Goal: Download file/media

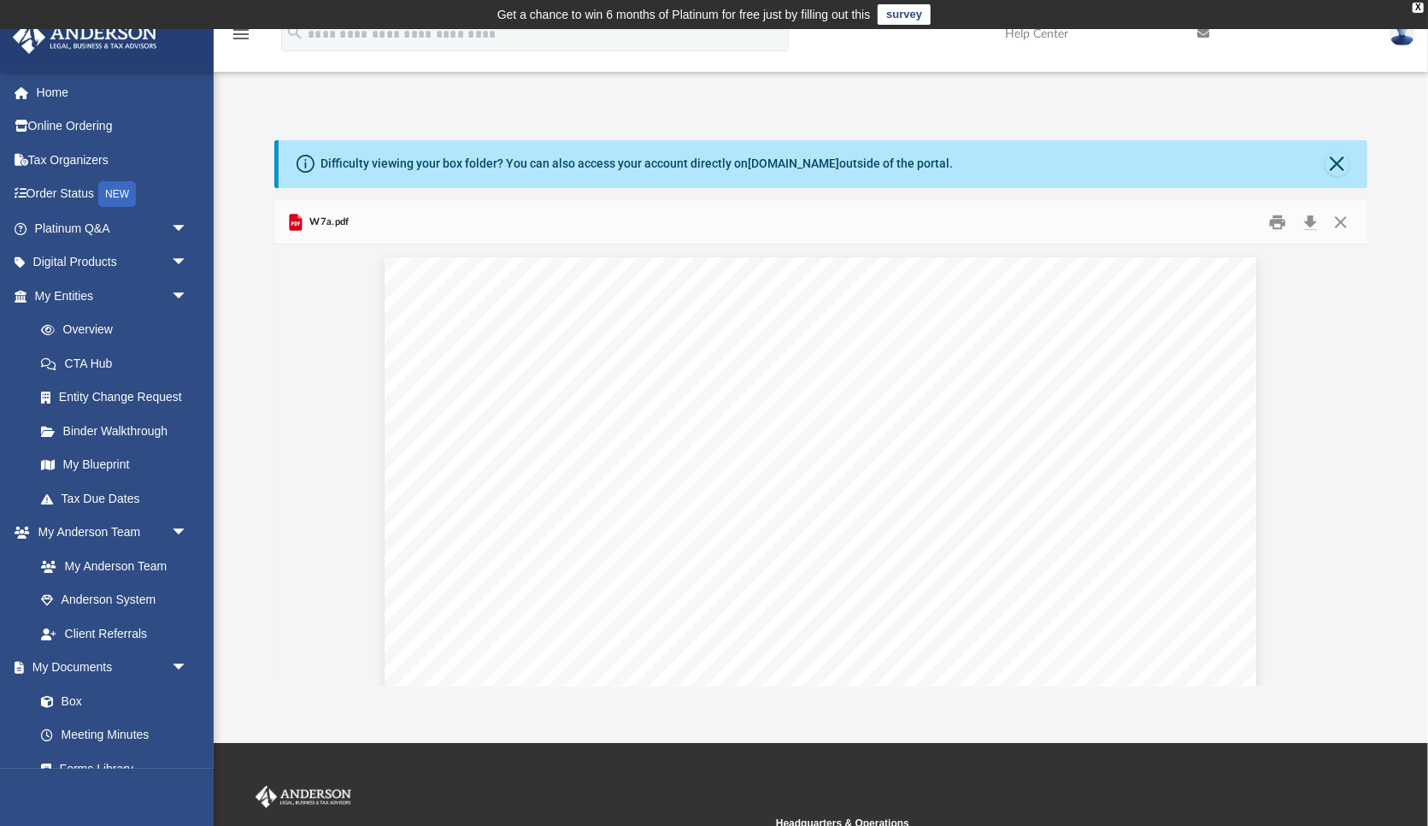
scroll to position [479, 0]
click at [1344, 220] on button "Close" at bounding box center [1341, 222] width 31 height 26
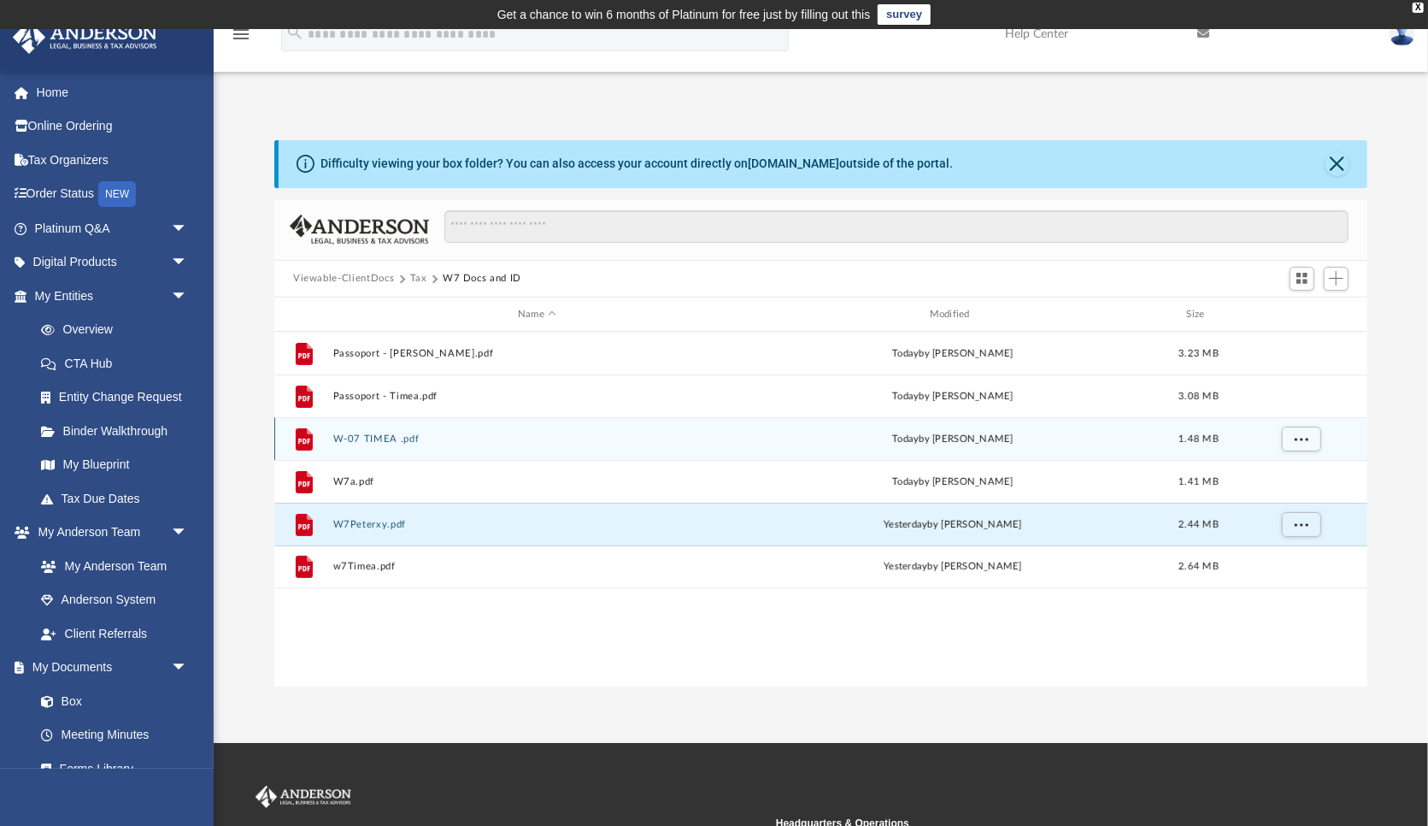
click at [389, 438] on button "W-07 TIMEA .pdf" at bounding box center [537, 438] width 409 height 11
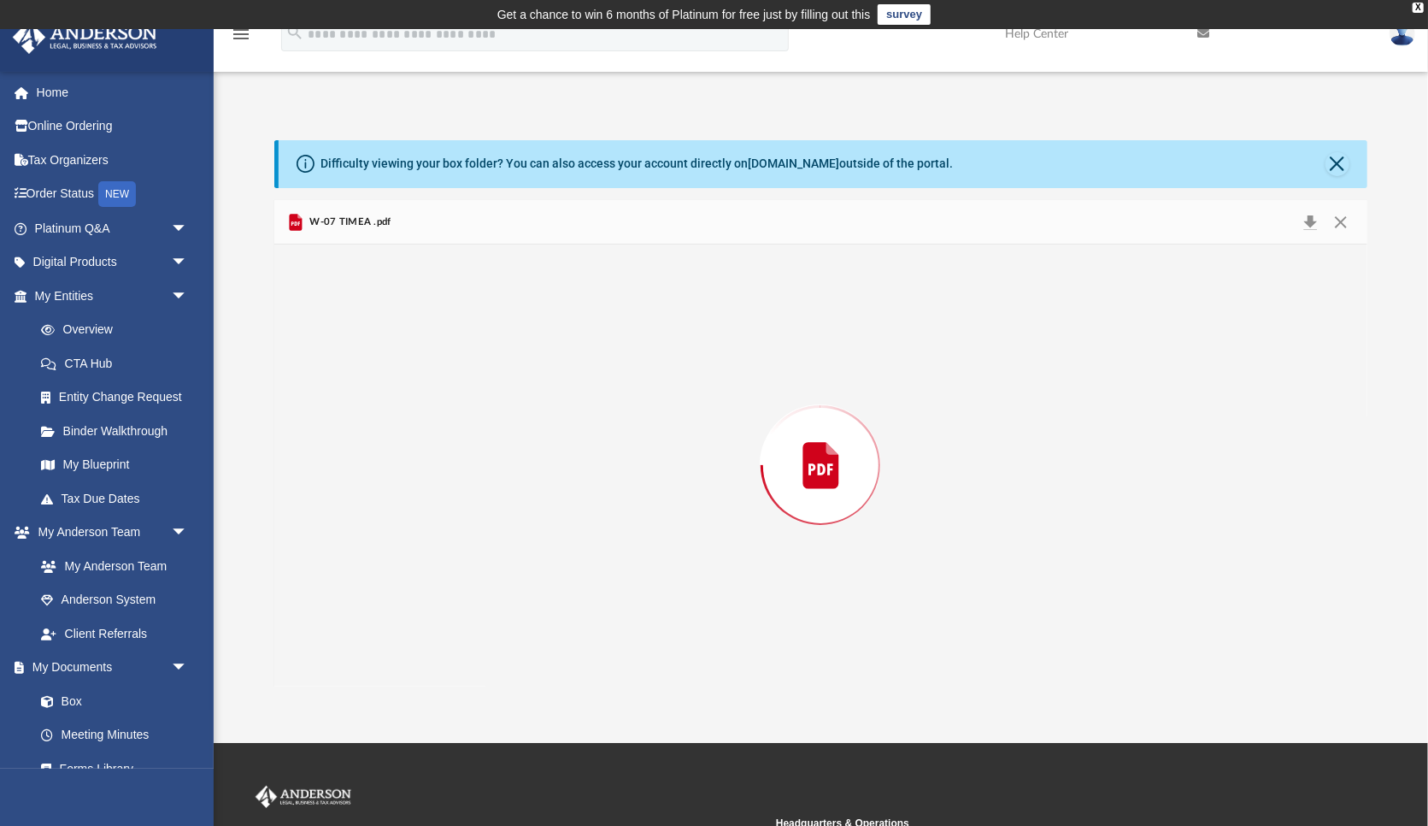
click at [389, 438] on div "Preview" at bounding box center [820, 464] width 1093 height 441
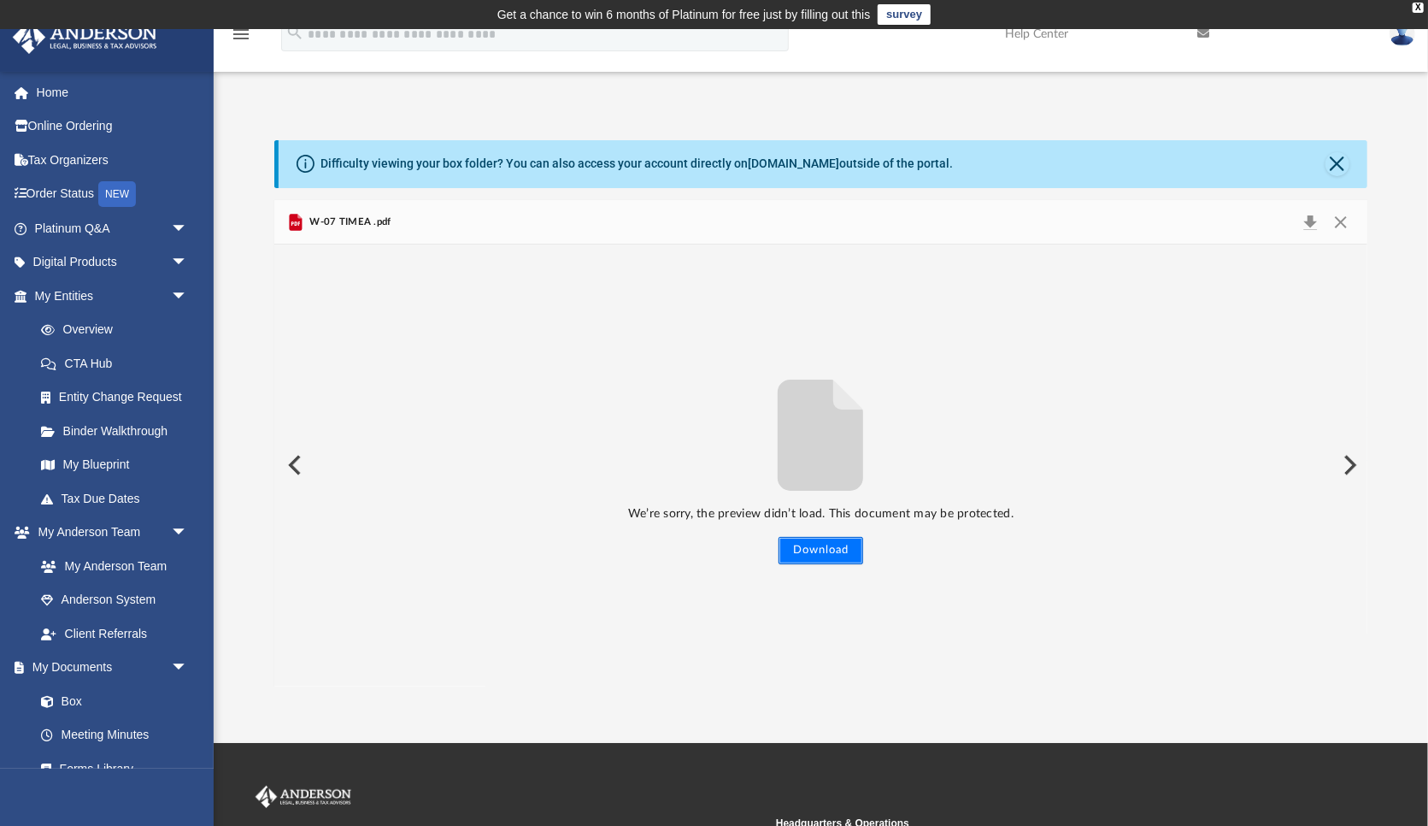
click at [828, 544] on button "Download" at bounding box center [821, 550] width 85 height 27
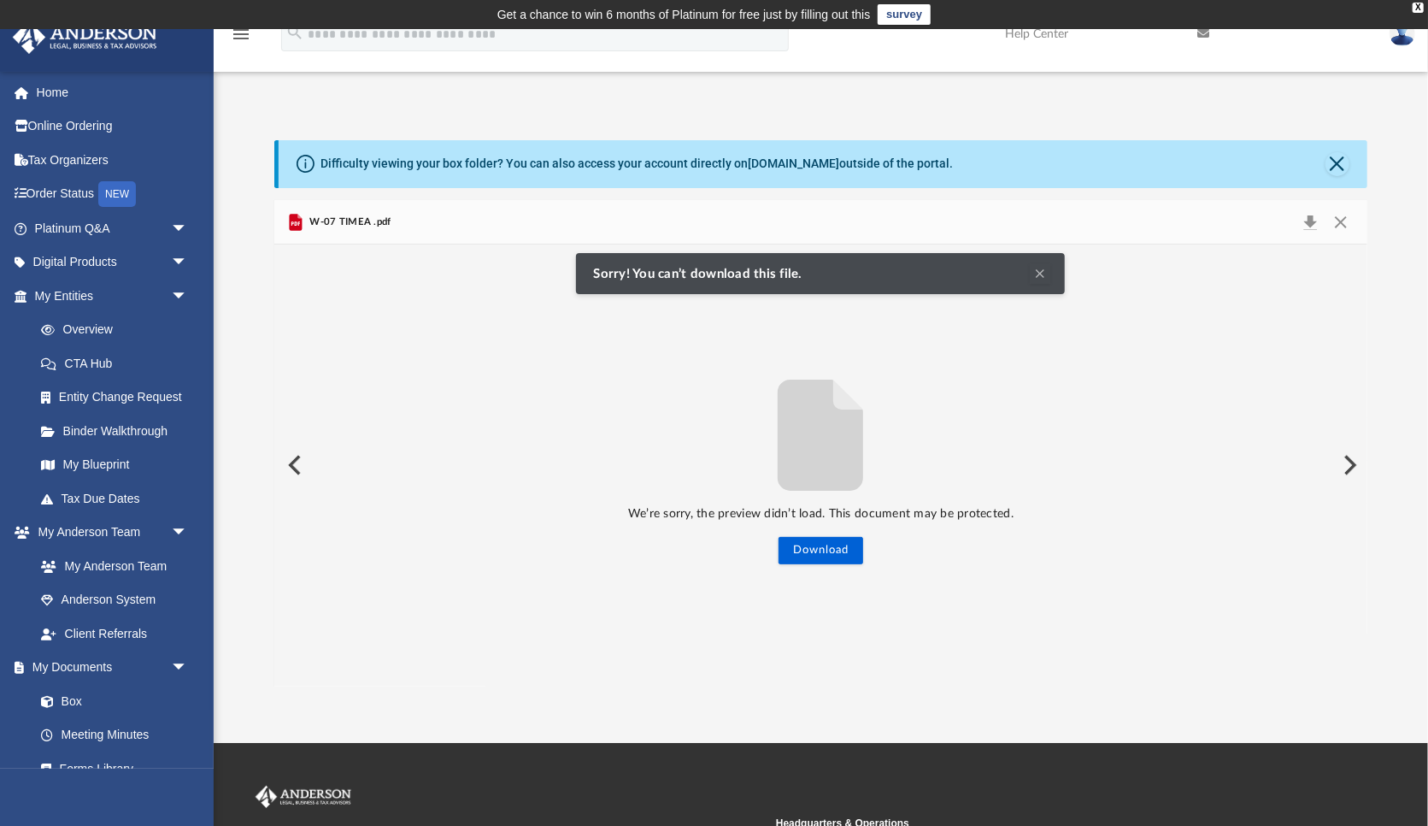
click at [1049, 273] on button "Clear Notification" at bounding box center [1040, 273] width 21 height 21
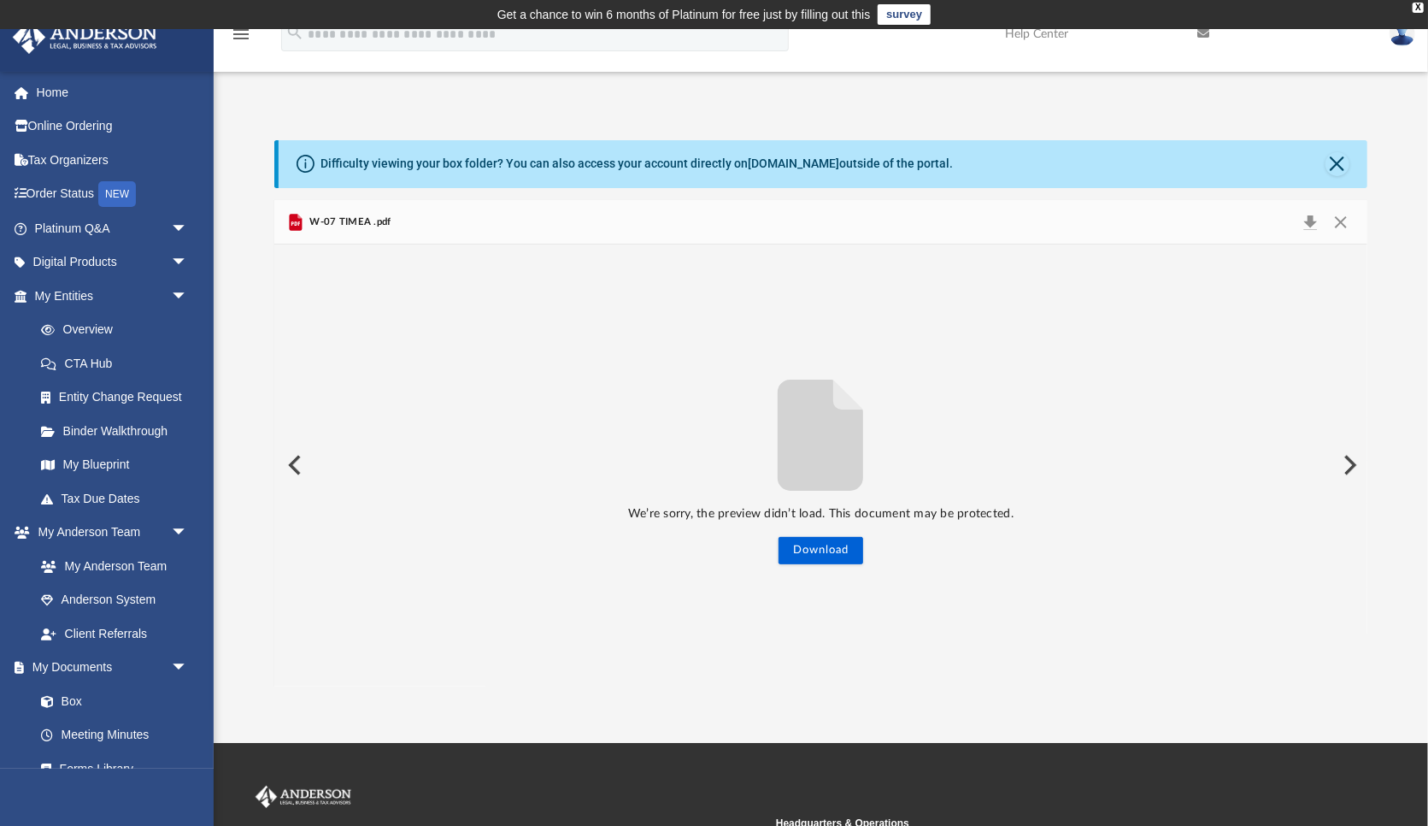
click at [351, 222] on span "W-07 TIMEA .pdf" at bounding box center [348, 222] width 85 height 15
click at [404, 225] on div "W-07 TIMEA .pdf" at bounding box center [820, 222] width 1093 height 45
click at [406, 225] on div "W-07 TIMEA .pdf" at bounding box center [820, 222] width 1093 height 45
click at [1346, 218] on button "Close" at bounding box center [1341, 222] width 31 height 24
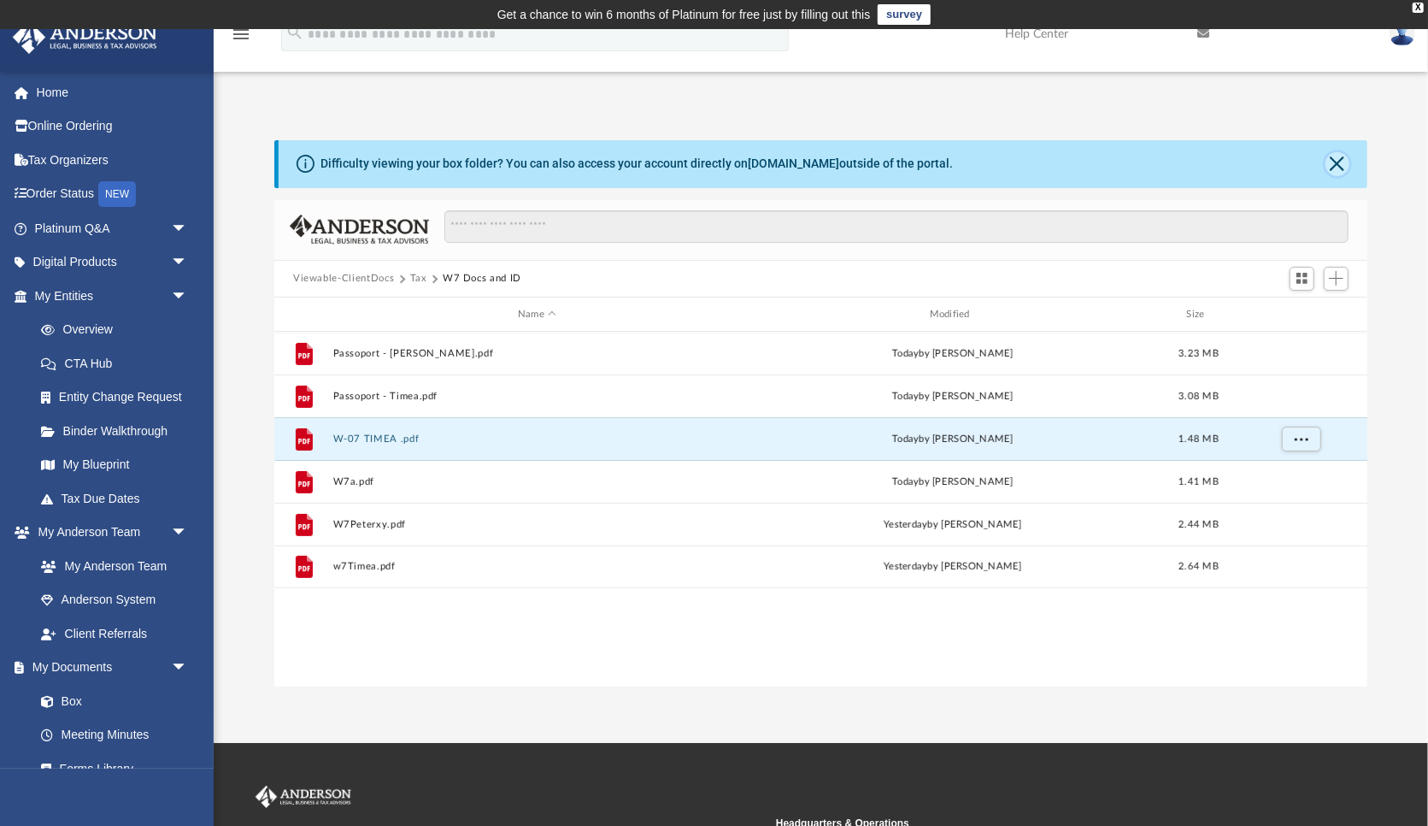
click at [1343, 162] on button "Close" at bounding box center [1338, 164] width 24 height 24
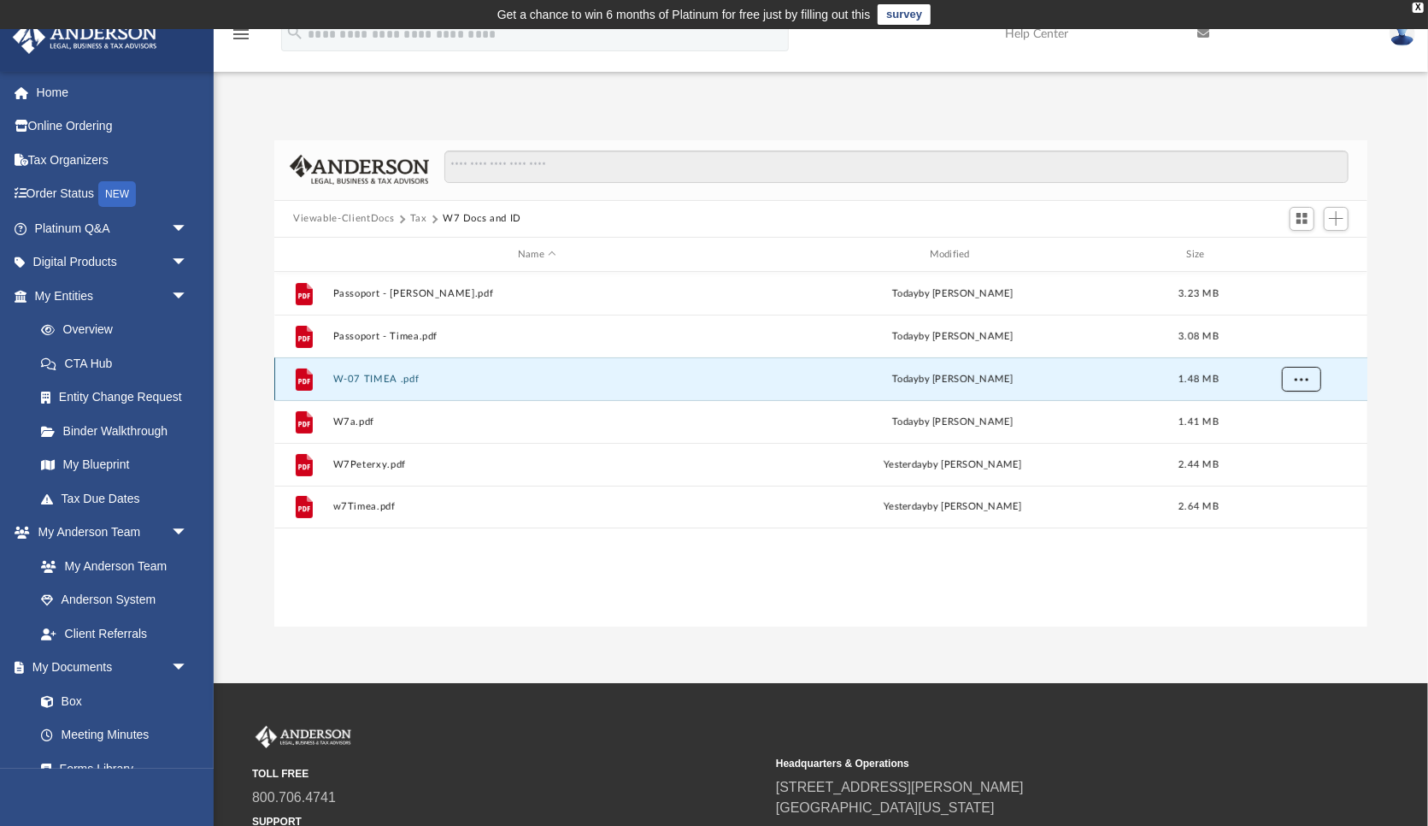
click at [1295, 377] on button "More options" at bounding box center [1301, 380] width 39 height 26
click at [1280, 442] on li "Download" at bounding box center [1287, 441] width 50 height 18
click at [1296, 375] on span "More options" at bounding box center [1302, 378] width 14 height 9
click at [1268, 414] on li "Preview" at bounding box center [1287, 414] width 50 height 18
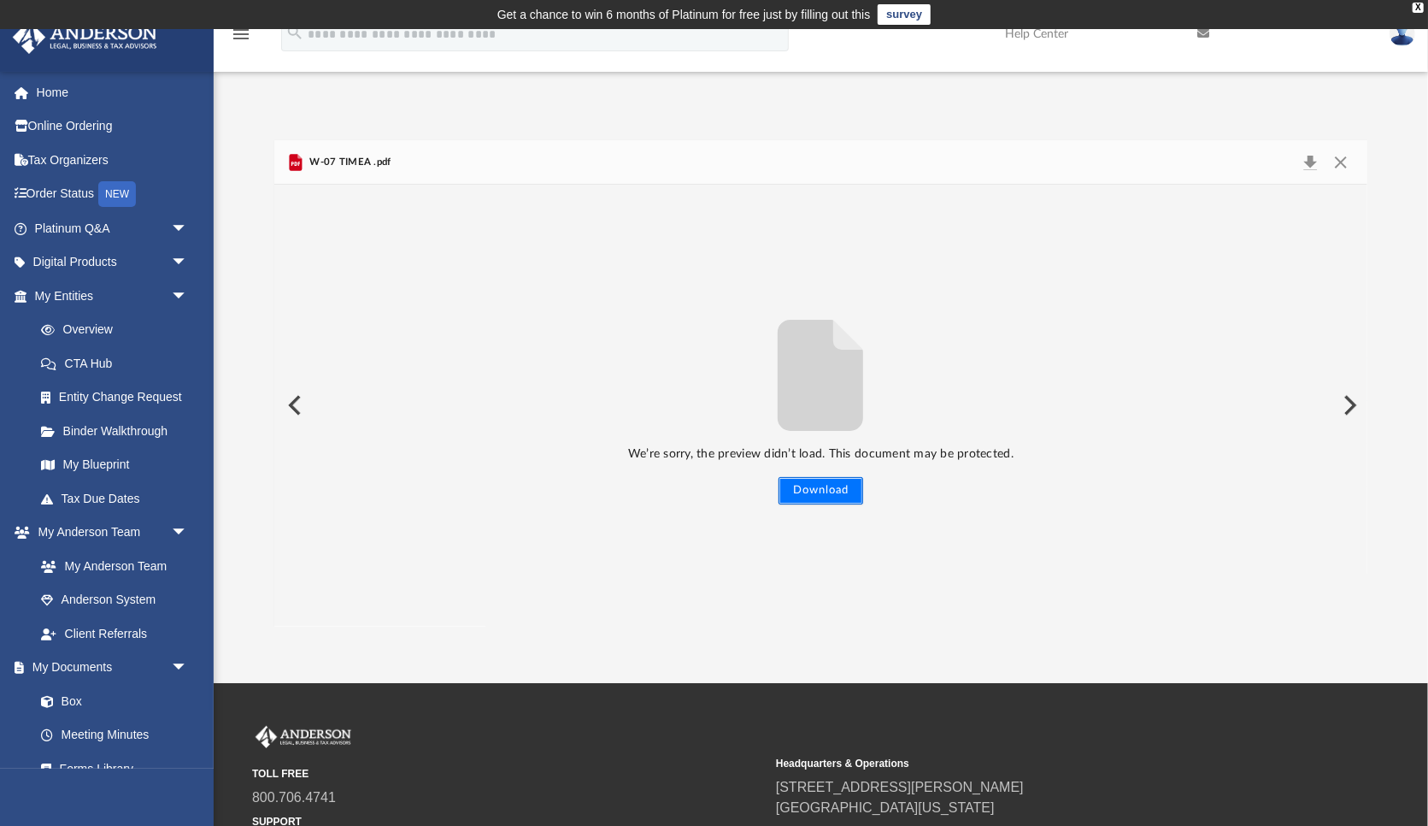
click at [832, 491] on button "Download" at bounding box center [821, 490] width 85 height 27
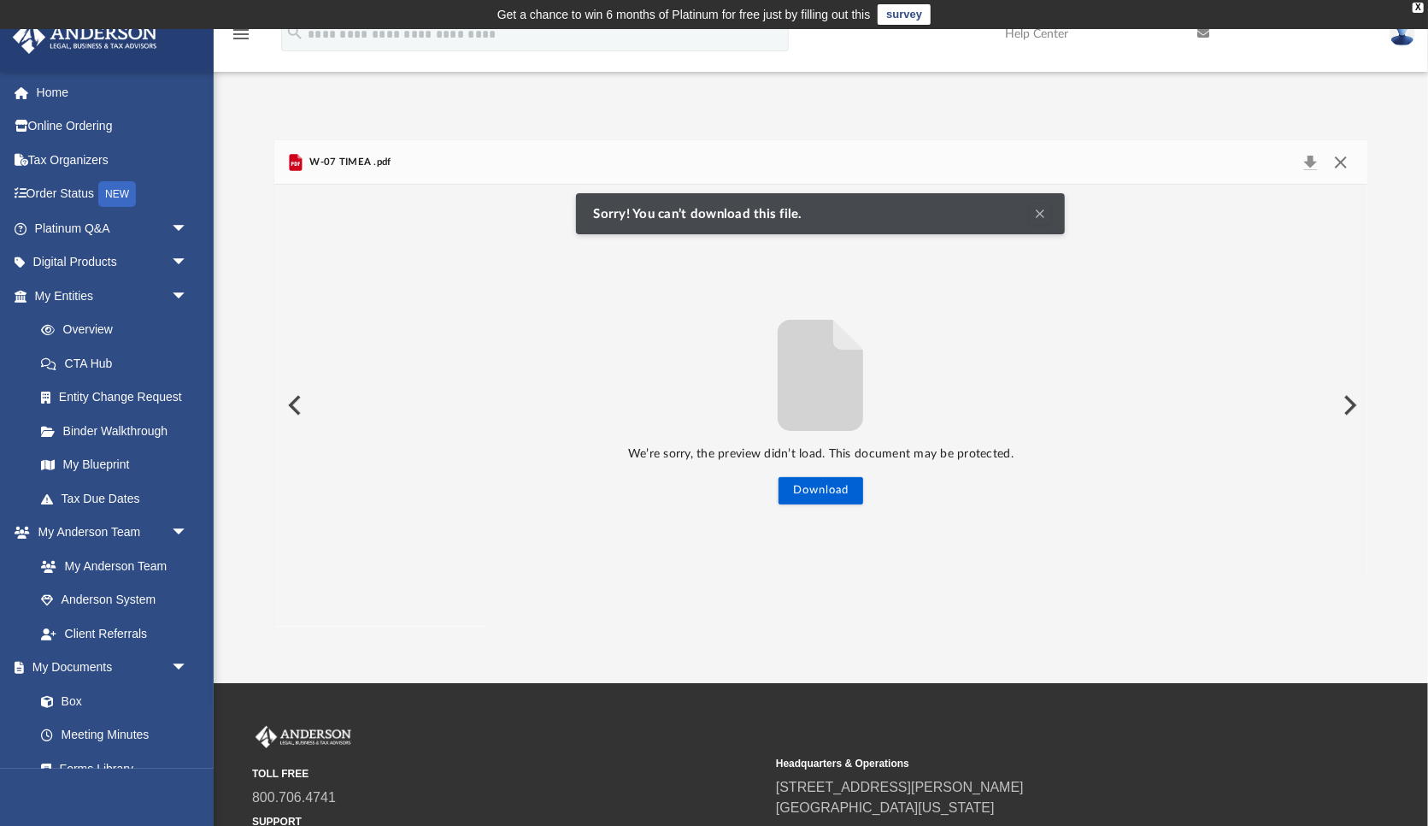
click at [1342, 159] on button "Close" at bounding box center [1341, 162] width 31 height 24
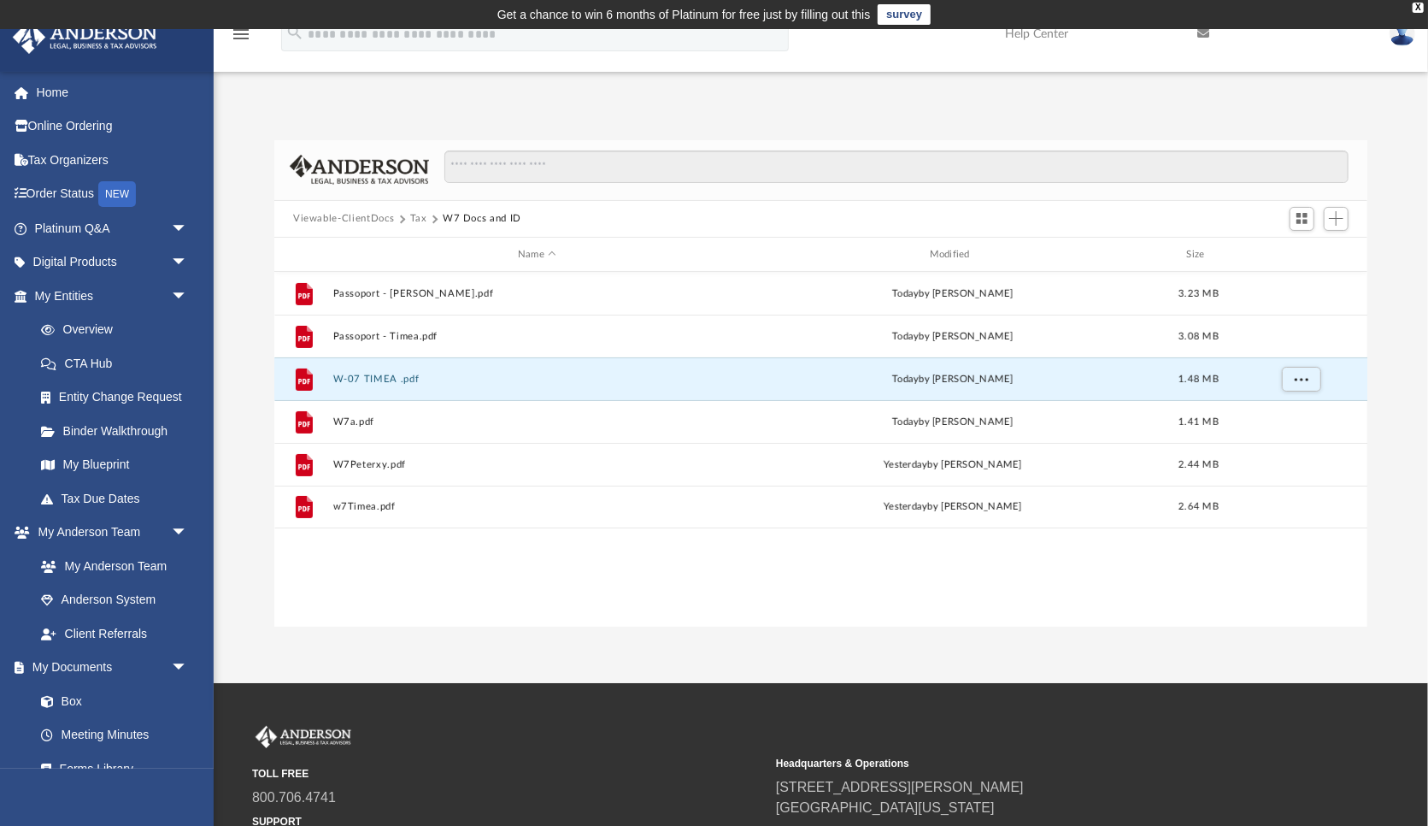
click at [1400, 41] on img at bounding box center [1403, 33] width 26 height 25
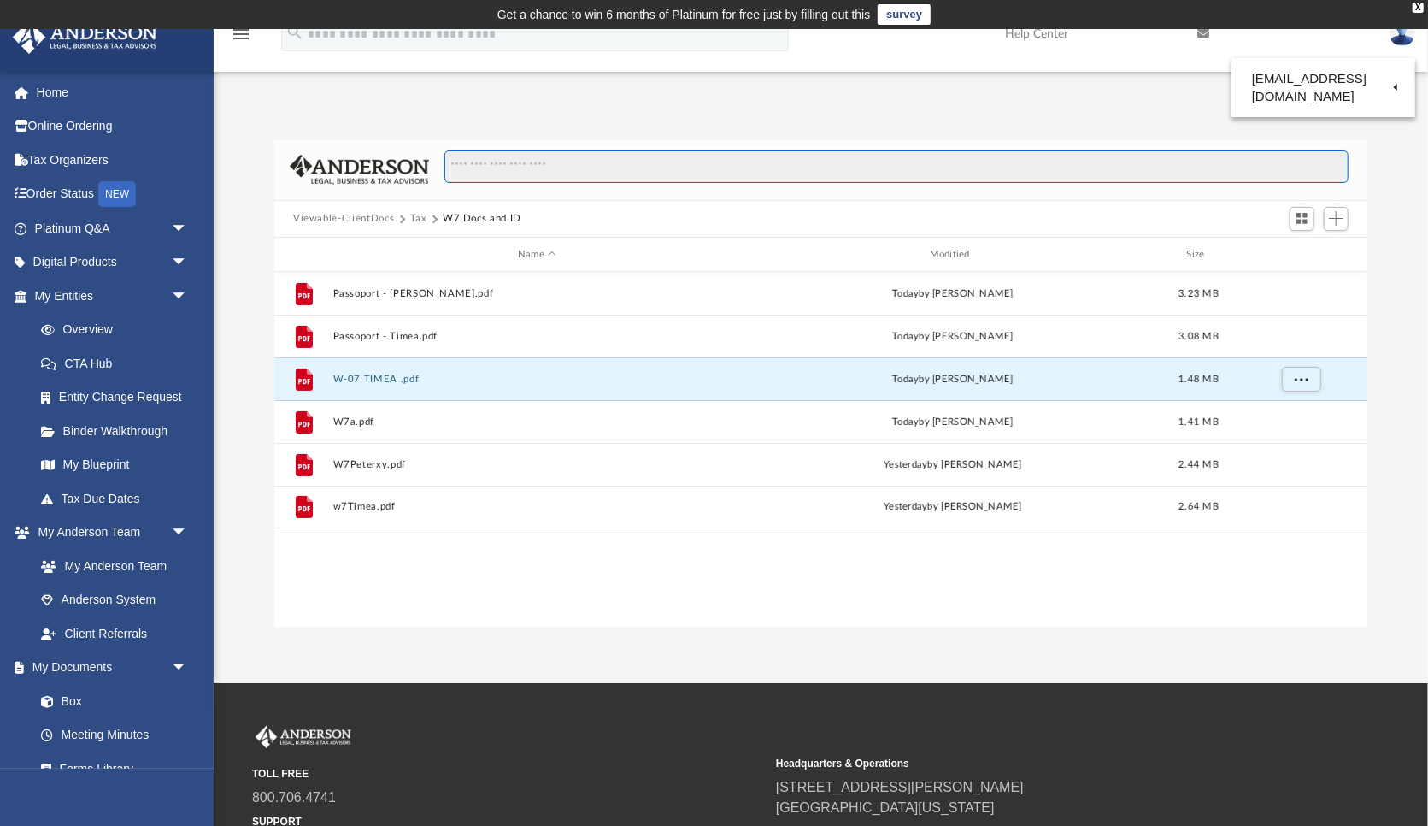
click at [477, 174] on input "Search files and folders" at bounding box center [896, 166] width 904 height 32
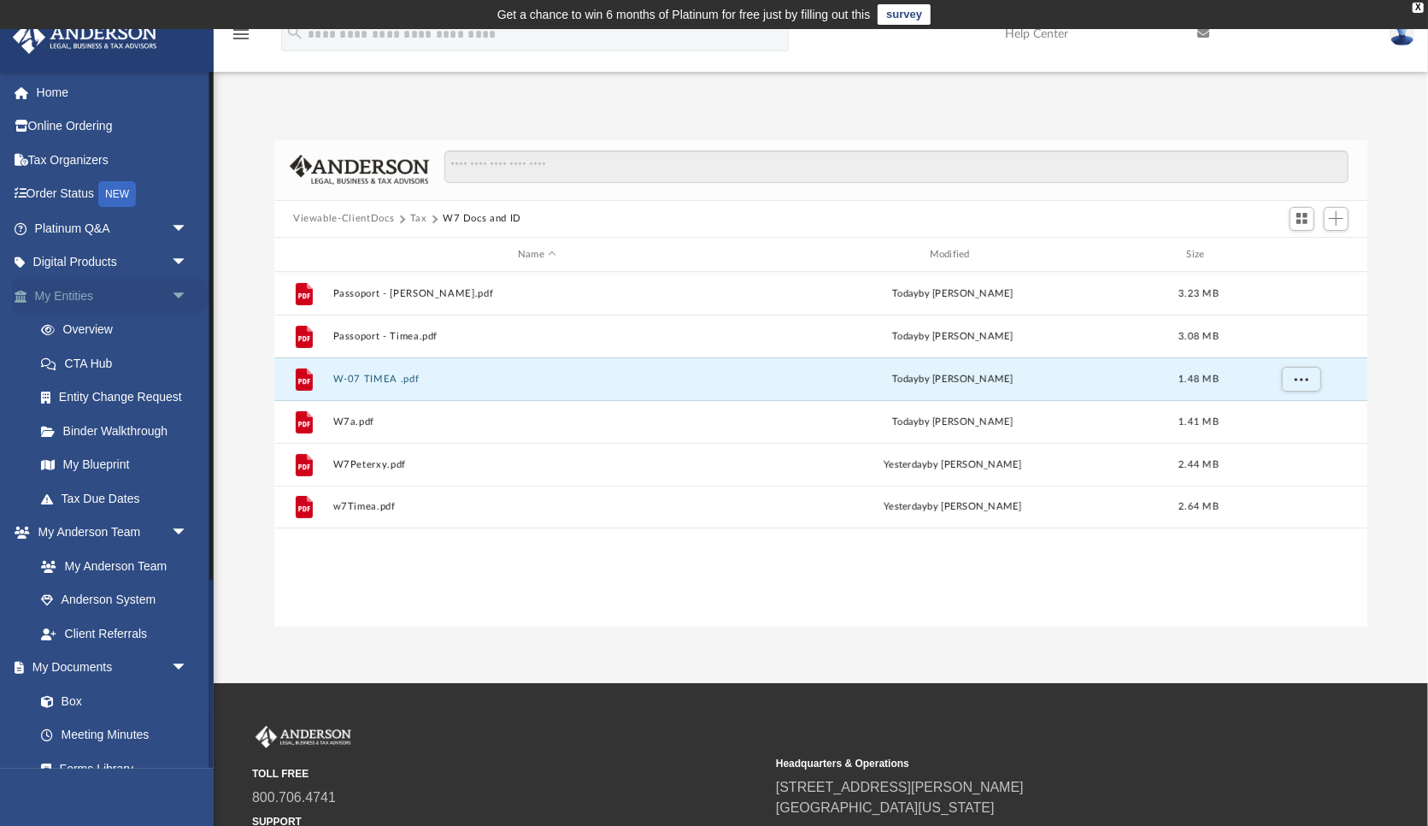
click at [74, 291] on link "My Entities arrow_drop_down" at bounding box center [113, 296] width 202 height 34
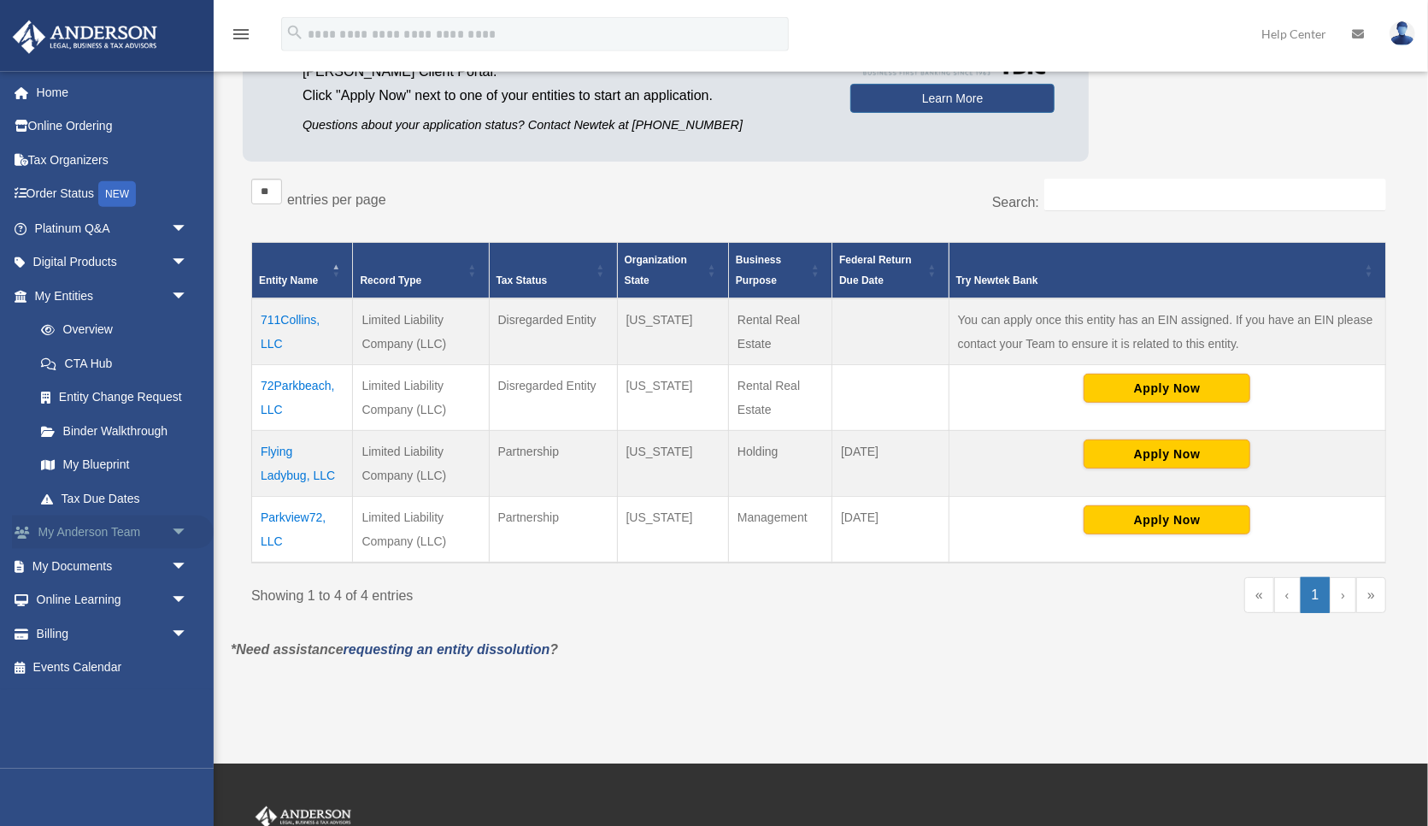
scroll to position [267, 0]
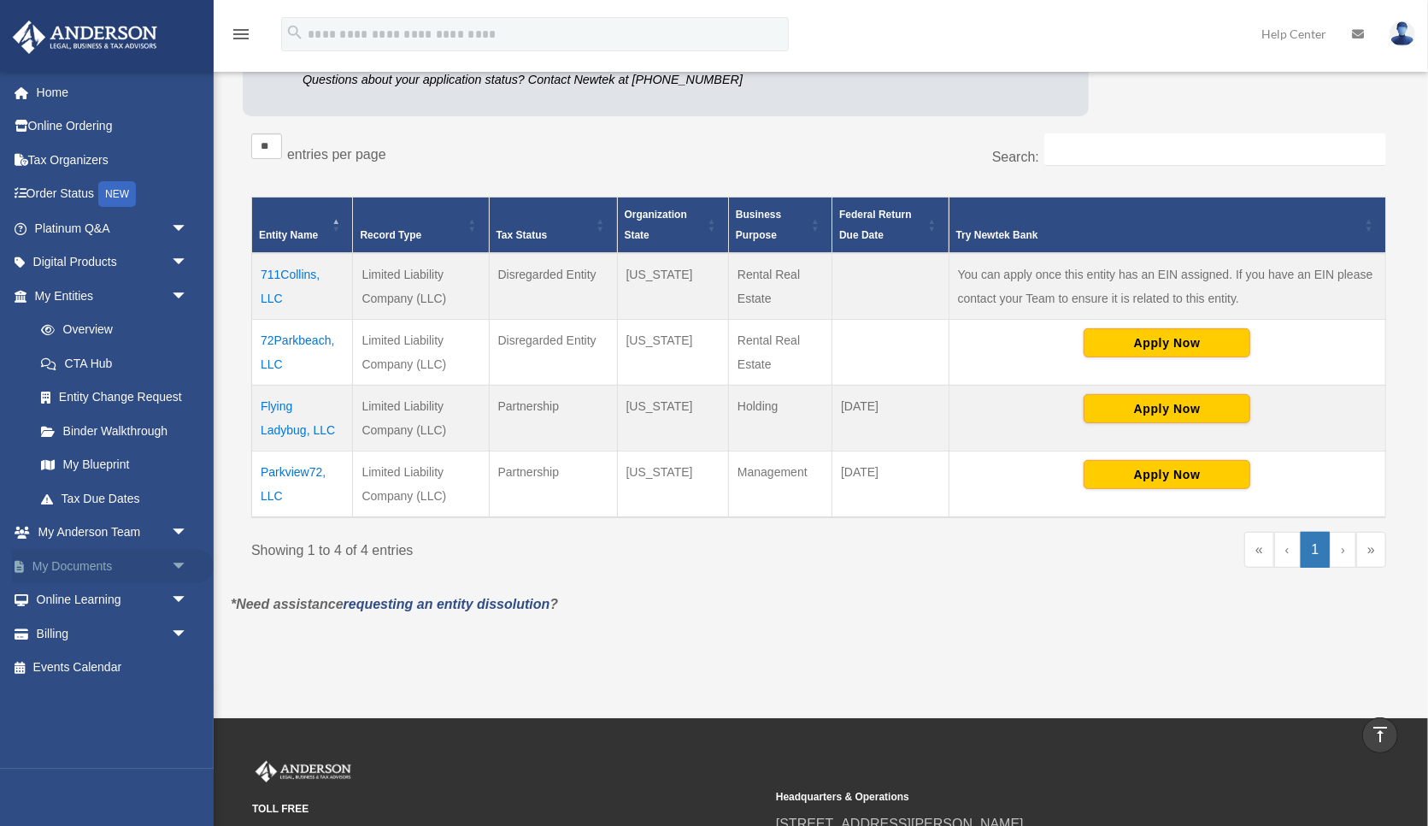
click at [178, 559] on span "arrow_drop_down" at bounding box center [188, 566] width 34 height 35
click at [69, 600] on link "Box" at bounding box center [119, 600] width 190 height 34
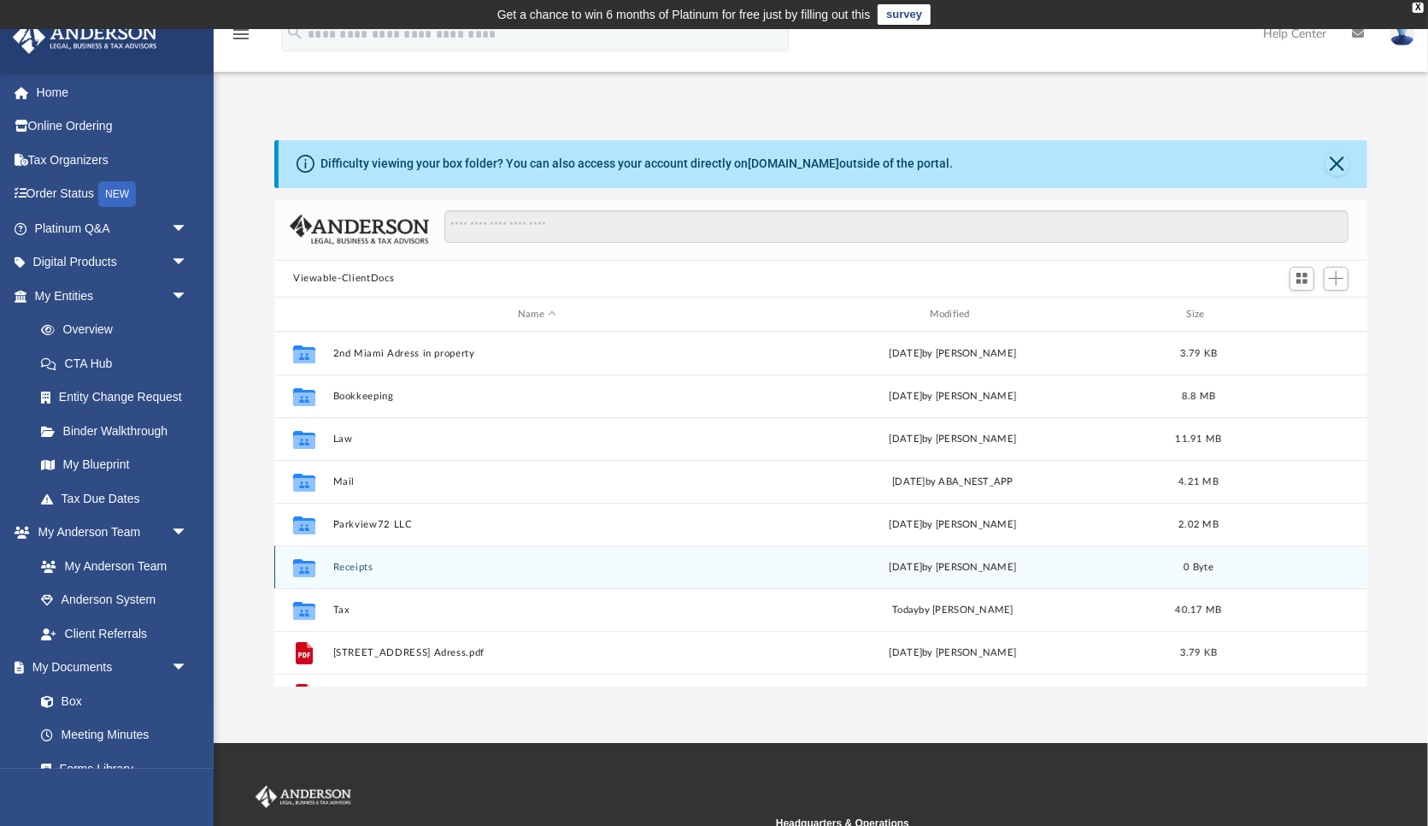
scroll to position [29, 0]
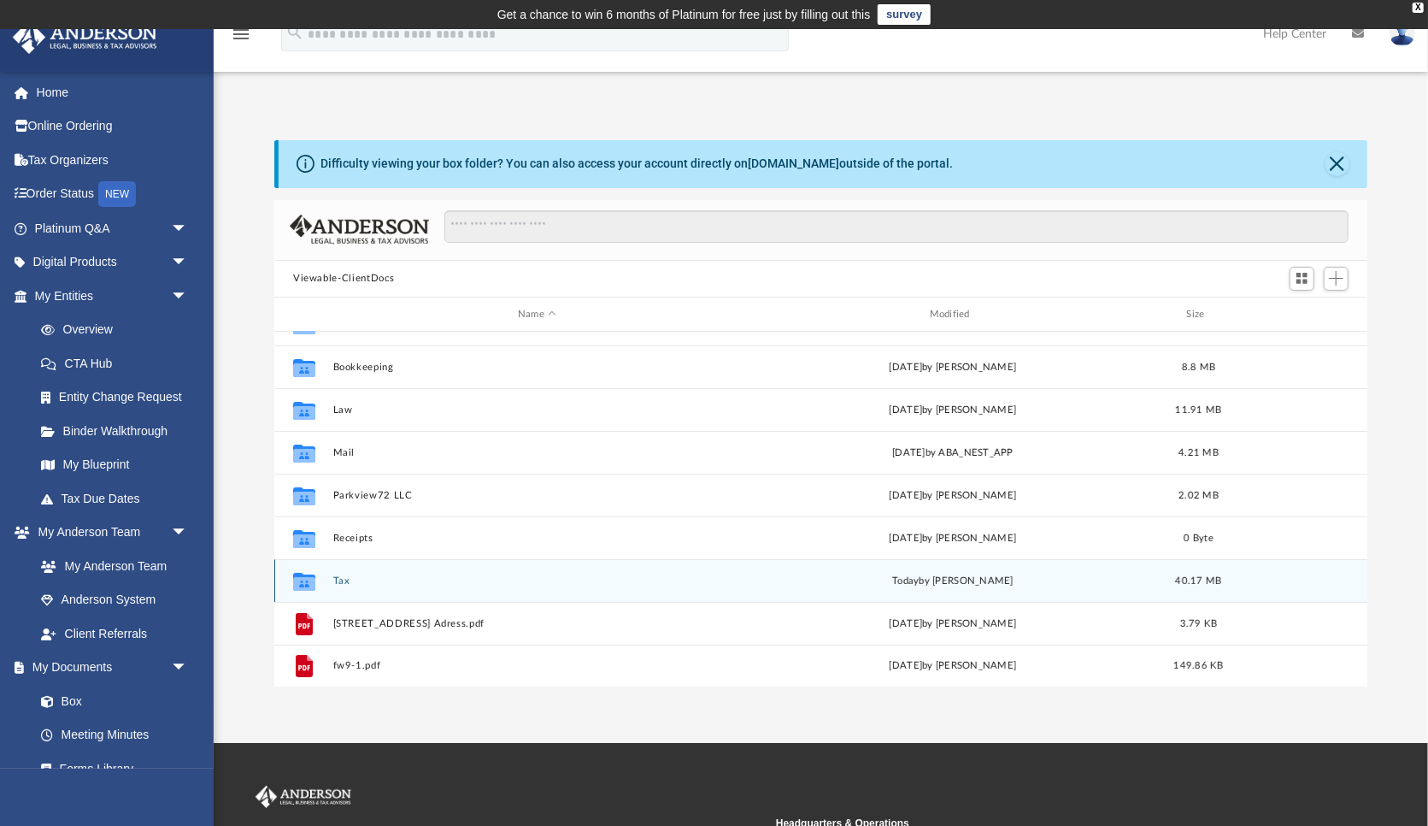
click at [351, 577] on button "Tax" at bounding box center [537, 580] width 409 height 11
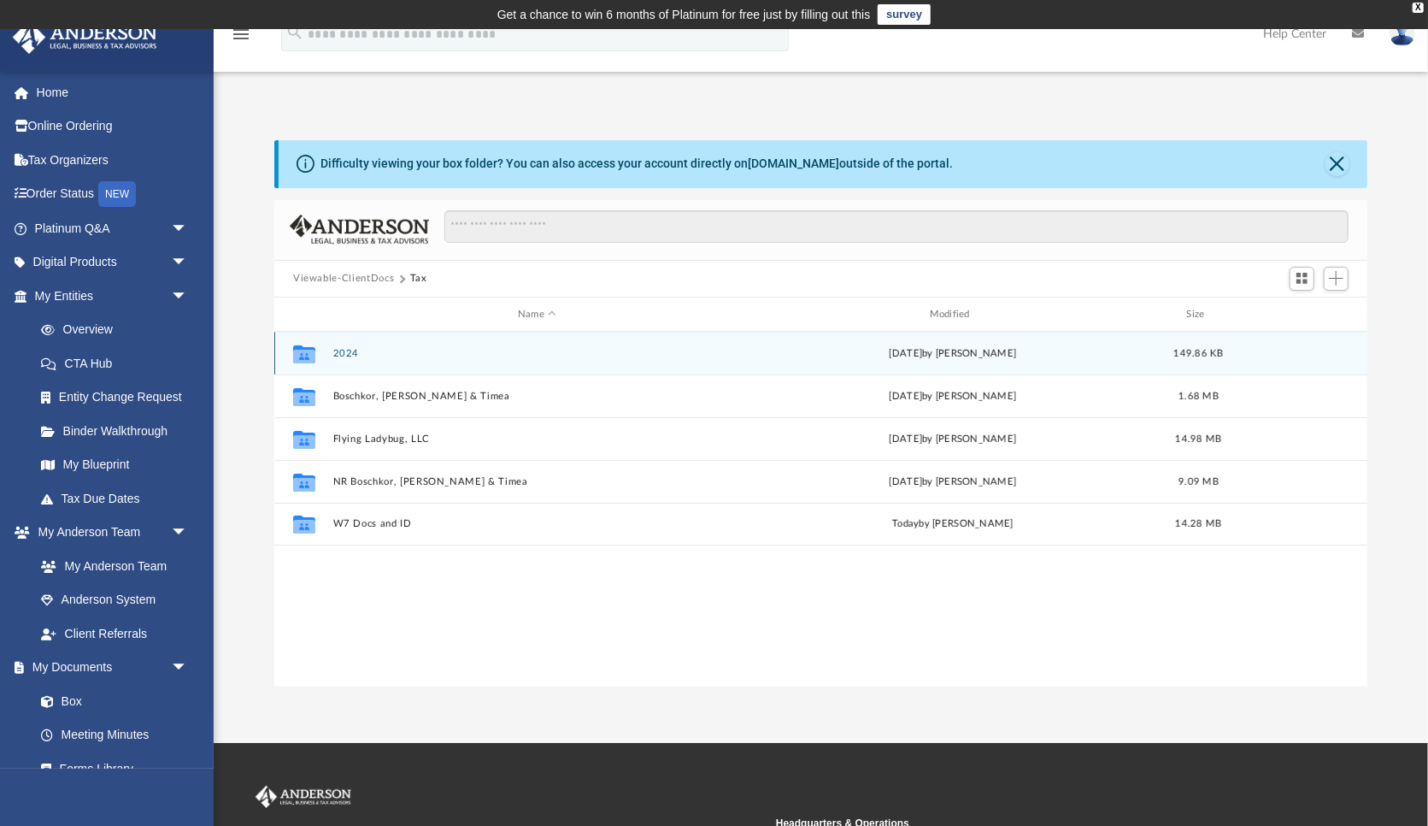
scroll to position [0, 0]
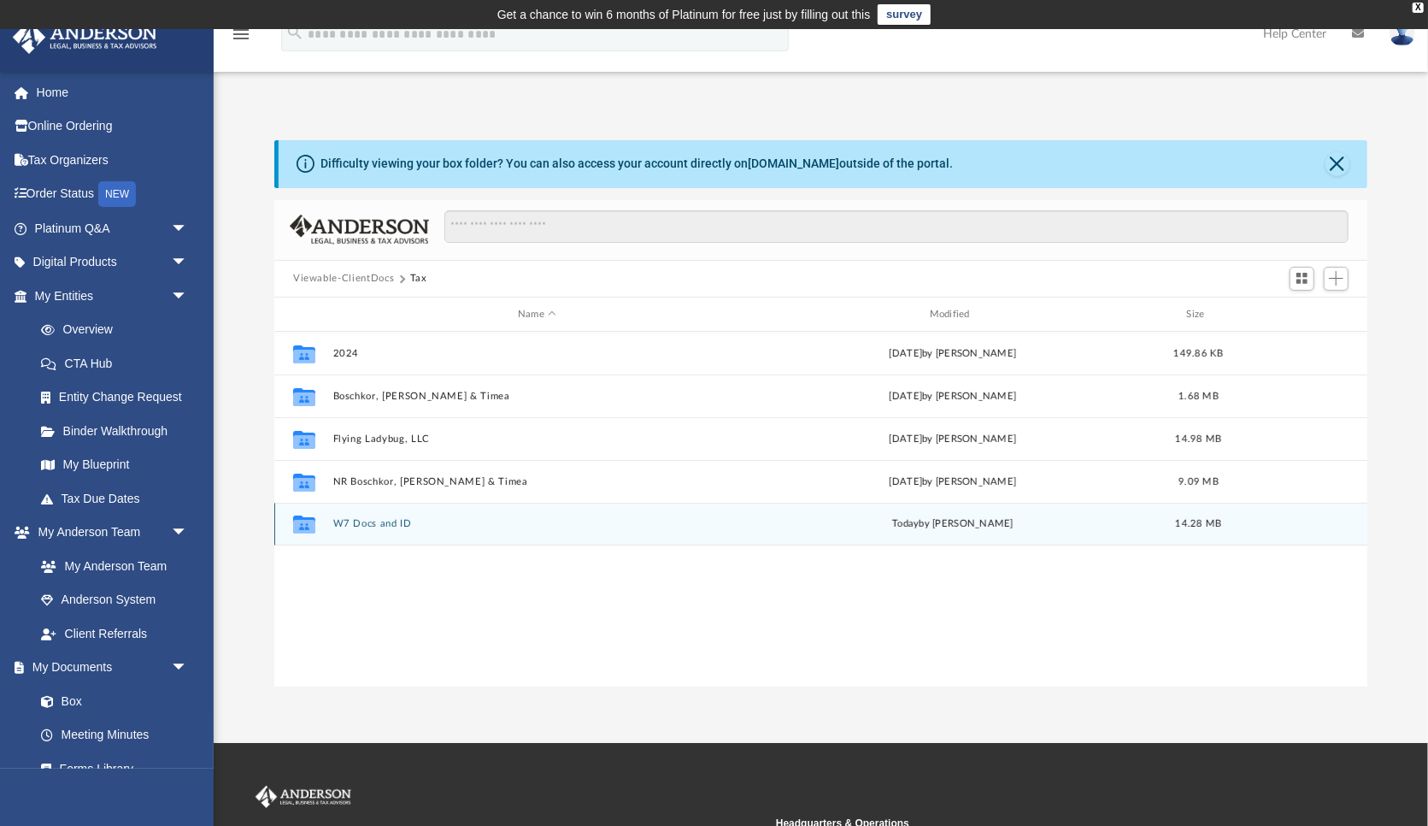
click at [374, 521] on button "W7 Docs and ID" at bounding box center [537, 524] width 409 height 11
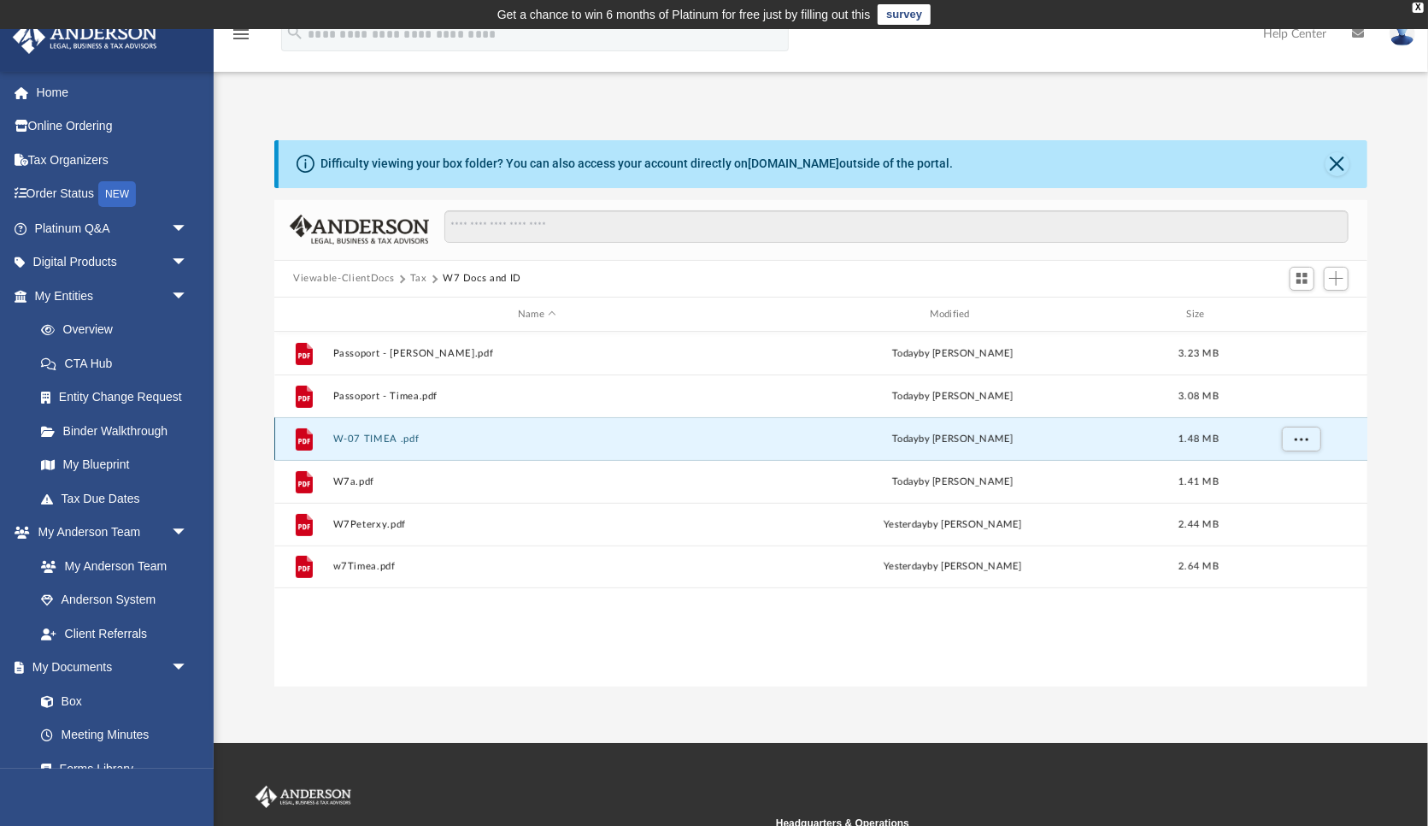
click at [385, 436] on button "W-07 TIMEA .pdf" at bounding box center [537, 438] width 409 height 11
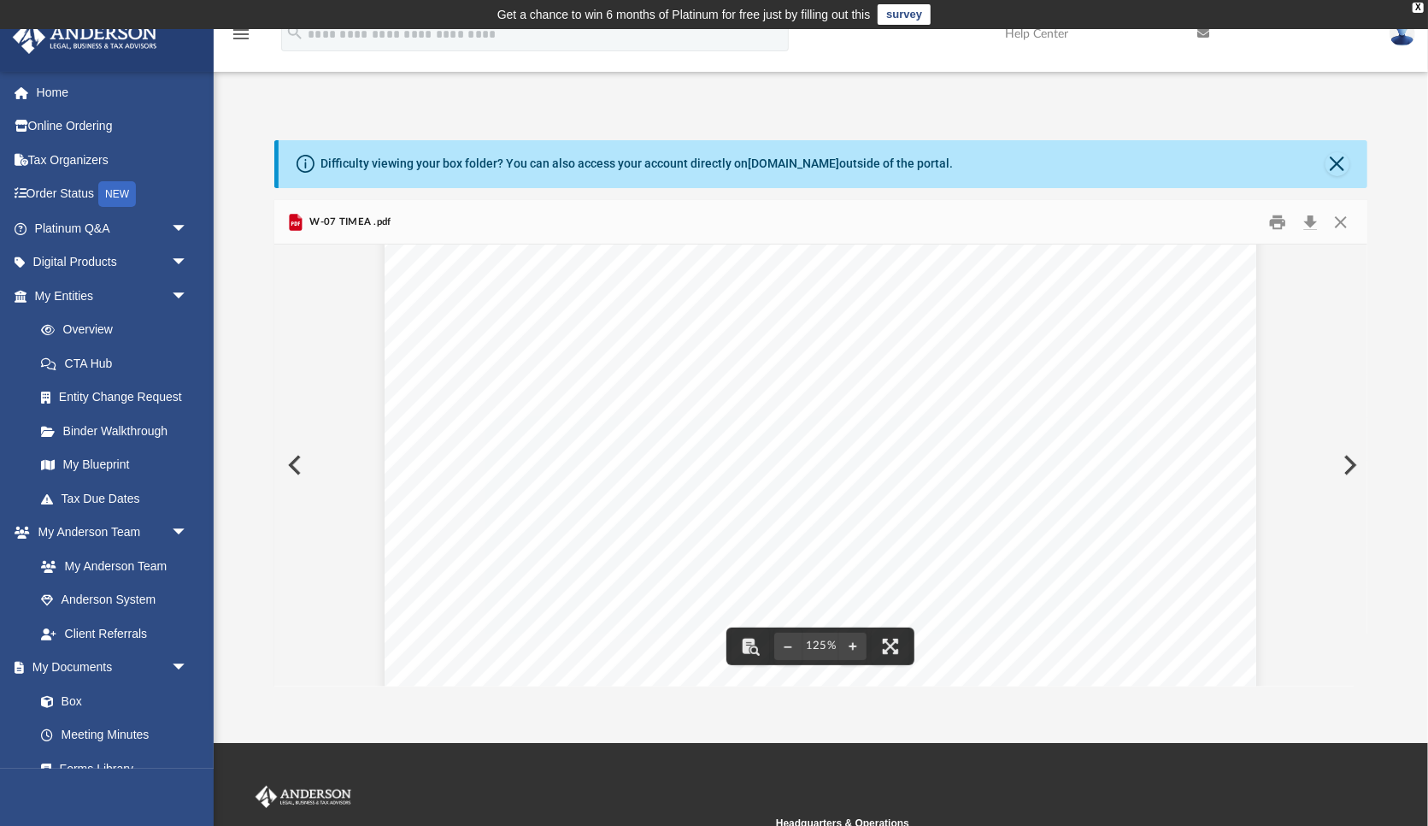
scroll to position [68, 0]
click at [1314, 218] on button "Download" at bounding box center [1310, 222] width 31 height 26
